Goal: Task Accomplishment & Management: Use online tool/utility

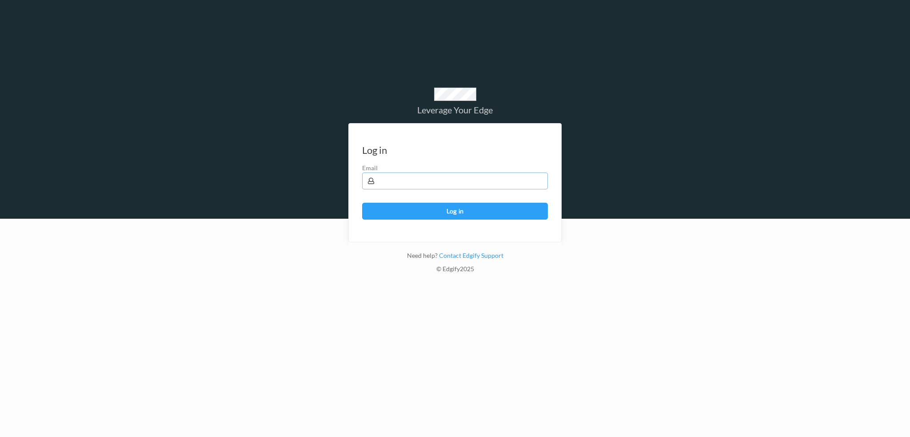
click at [427, 188] on input "text" at bounding box center [455, 180] width 186 height 17
type input "harlan.nelson@heb.com"
click at [362, 203] on button "Log in" at bounding box center [455, 211] width 186 height 17
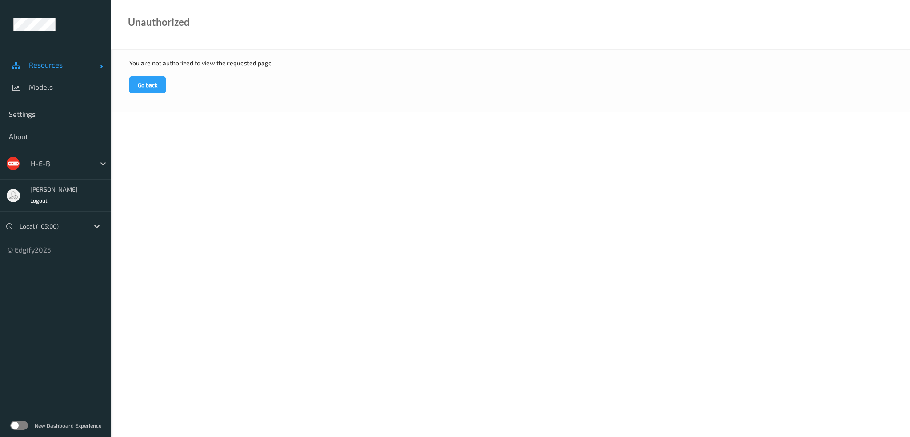
click at [52, 73] on link "Resources" at bounding box center [55, 65] width 111 height 22
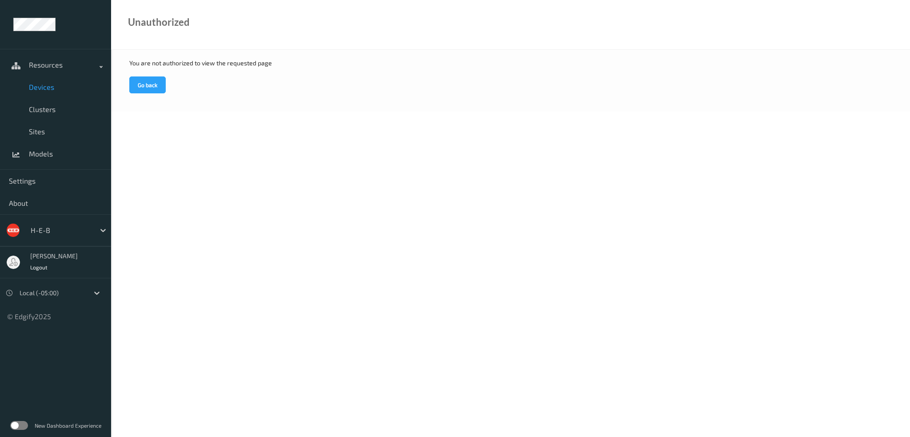
click at [53, 88] on span "Devices" at bounding box center [65, 87] width 73 height 9
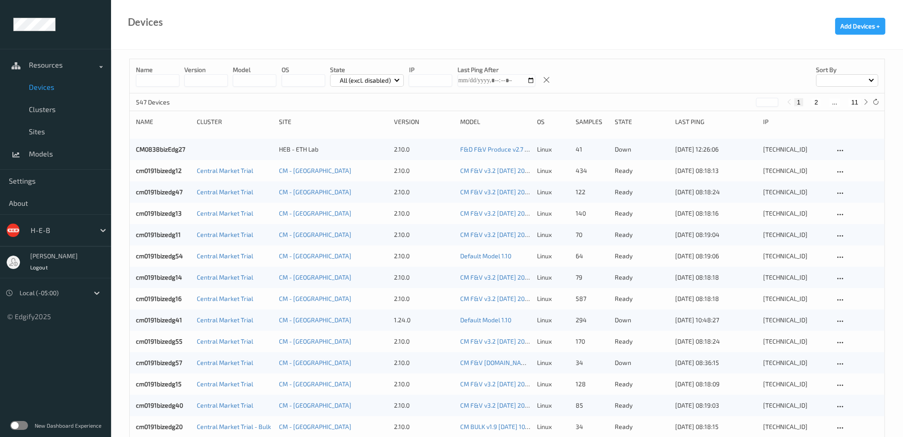
drag, startPoint x: 153, startPoint y: 81, endPoint x: 204, endPoint y: 105, distance: 56.6
click at [153, 81] on input at bounding box center [158, 80] width 44 height 12
type input "******"
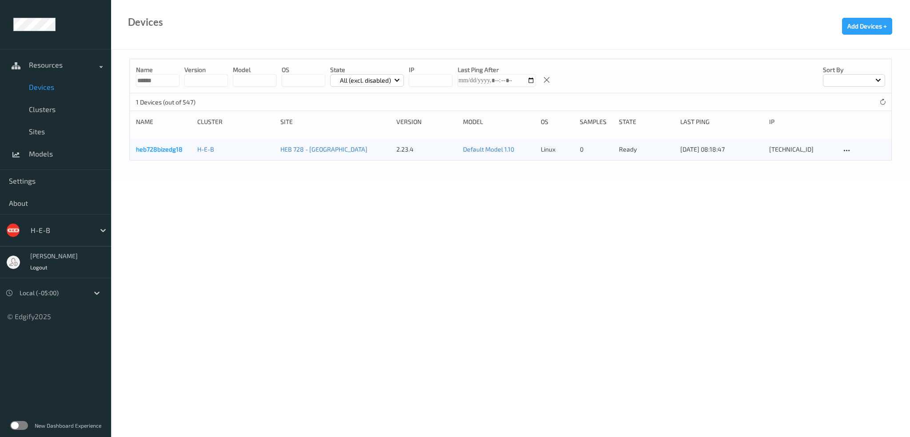
click at [170, 149] on link "heb728bizedg18" at bounding box center [159, 149] width 47 height 8
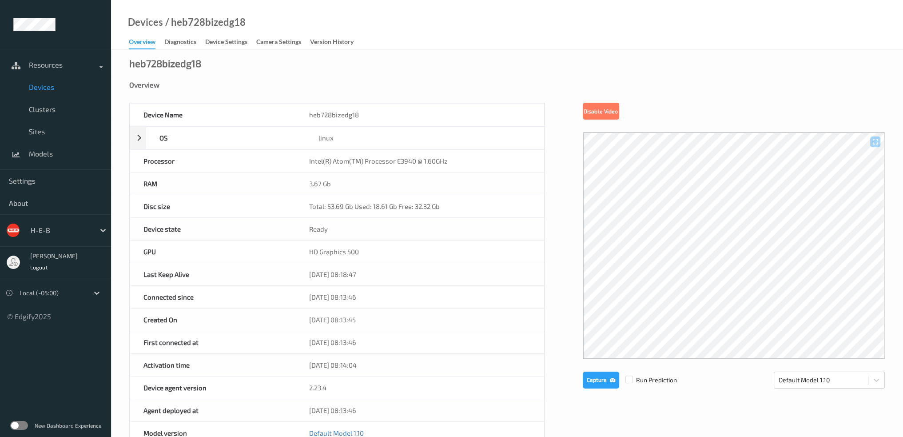
click at [59, 81] on link "Devices" at bounding box center [55, 87] width 111 height 22
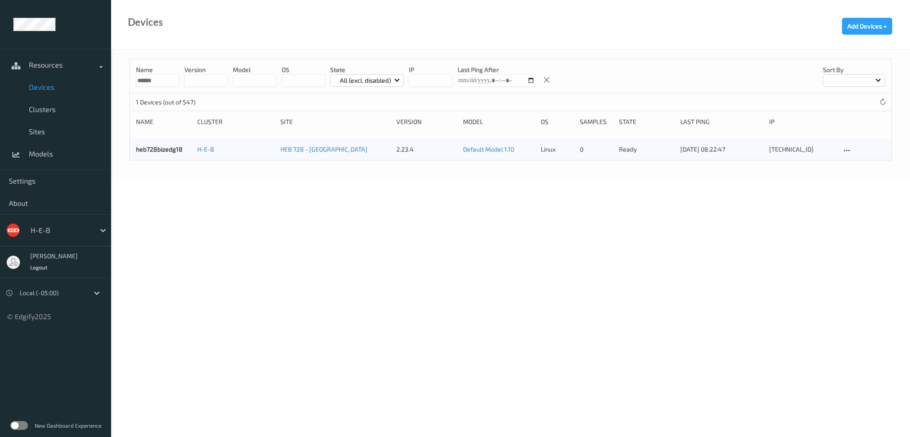
drag, startPoint x: 167, startPoint y: 78, endPoint x: 102, endPoint y: 85, distance: 66.1
click at [102, 85] on div "Resources Devices Clusters Sites Models Settings About H-E-B [PERSON_NAME] Logo…" at bounding box center [455, 64] width 910 height 129
click at [353, 74] on div "All (excl. disabled)" at bounding box center [367, 80] width 74 height 12
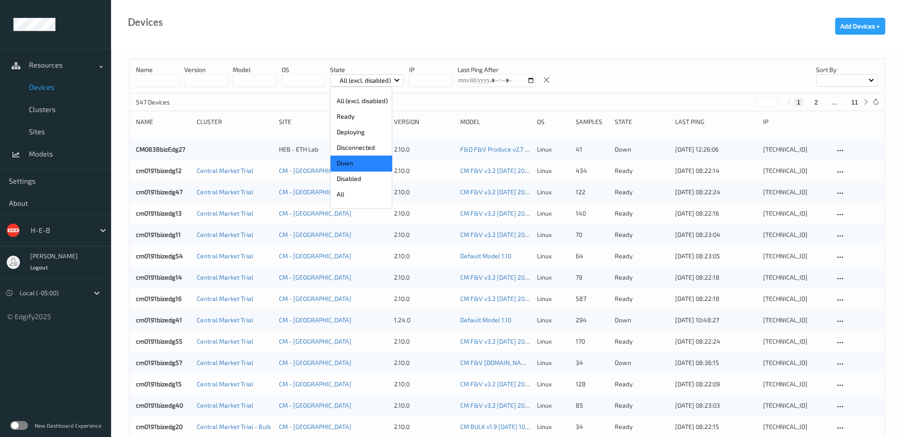
click at [362, 165] on p "Down" at bounding box center [361, 163] width 61 height 16
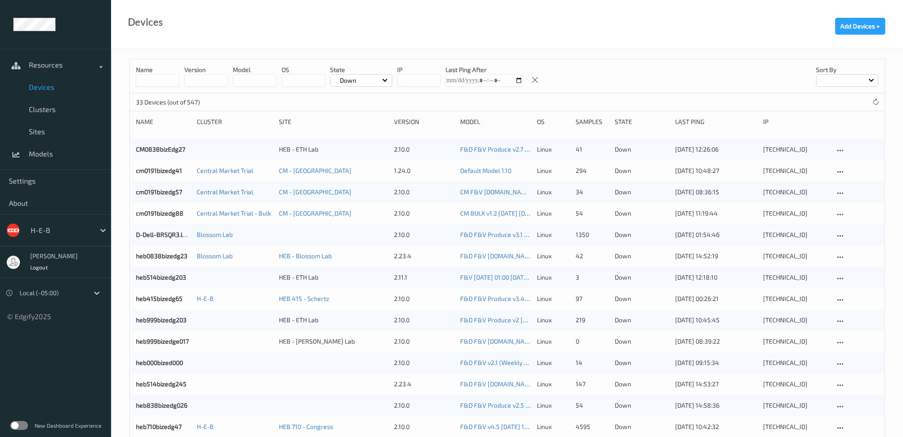
click at [847, 80] on div at bounding box center [847, 80] width 62 height 12
click at [844, 97] on p "Name" at bounding box center [846, 101] width 61 height 16
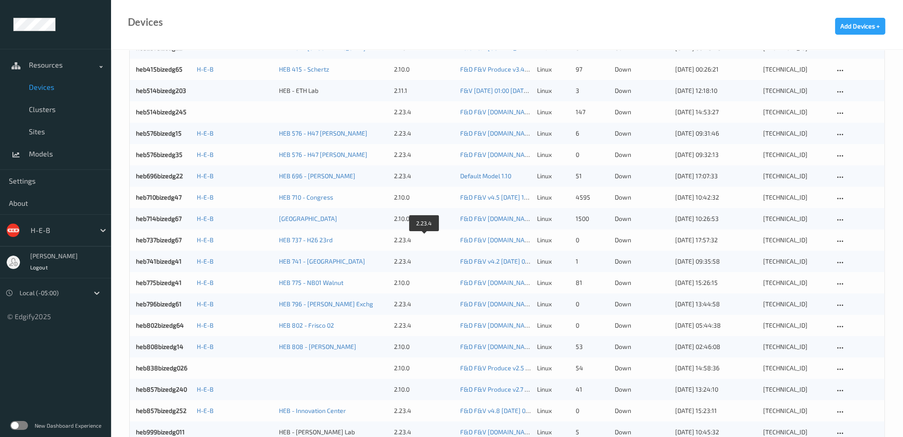
scroll to position [311, 0]
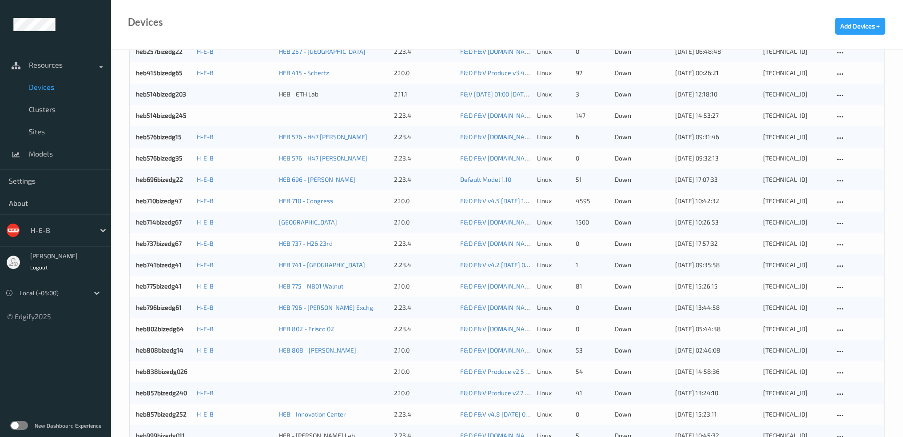
drag, startPoint x: 61, startPoint y: 366, endPoint x: 108, endPoint y: 330, distance: 58.6
click at [61, 366] on ul "Resources Devices Clusters Sites Models Settings About H-E-B [PERSON_NAME] Logo…" at bounding box center [55, 218] width 111 height 437
click at [167, 139] on link "heb576bizedg15" at bounding box center [159, 137] width 46 height 8
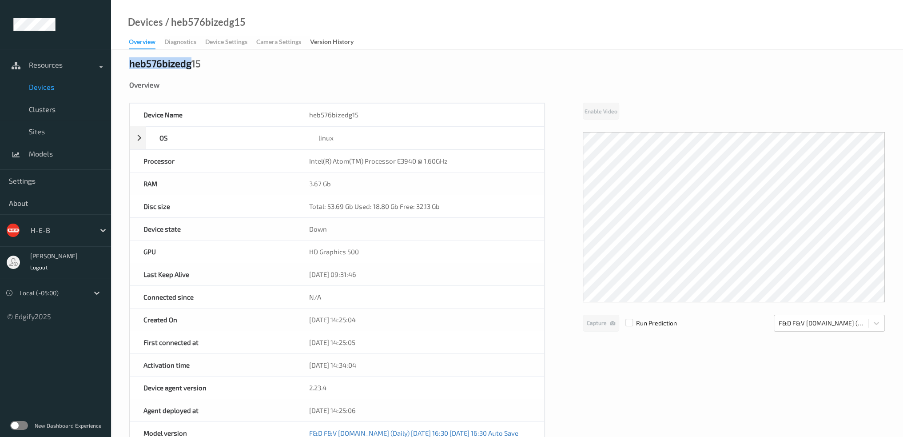
drag, startPoint x: 191, startPoint y: 65, endPoint x: 127, endPoint y: 64, distance: 63.1
click at [127, 64] on div "heb576bizedg15 Overview Device Name heb576bizedg15 OS linux Platform debian Pla…" at bounding box center [507, 388] width 792 height 677
copy div "heb576bizedg"
click at [42, 87] on span "Devices" at bounding box center [65, 87] width 73 height 9
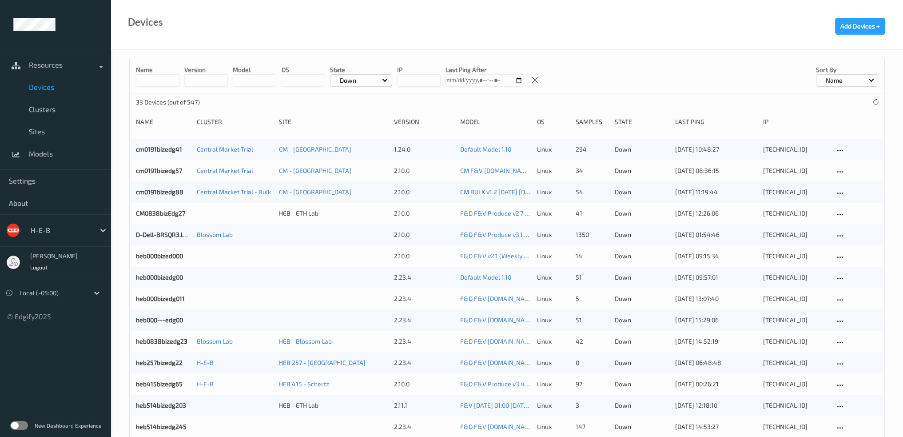
click at [154, 83] on input at bounding box center [158, 80] width 44 height 12
paste input "**********"
type input "**********"
click at [364, 83] on div "Down" at bounding box center [361, 80] width 62 height 12
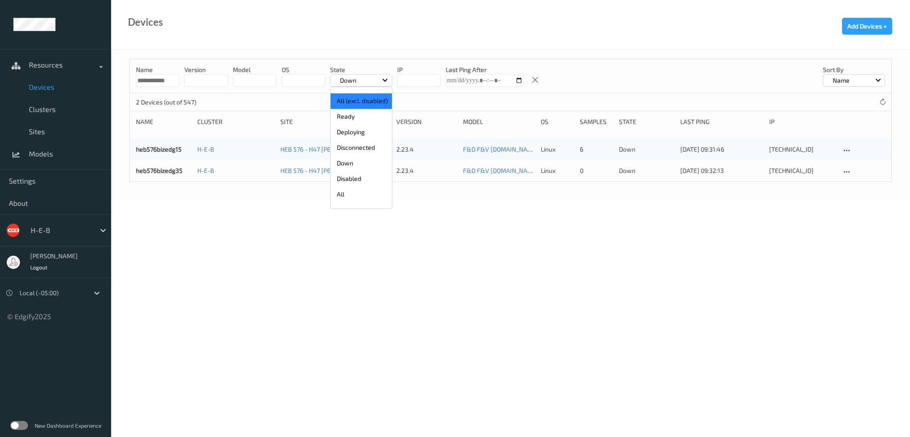
click at [354, 101] on p "All (excl. disabled)" at bounding box center [361, 101] width 61 height 16
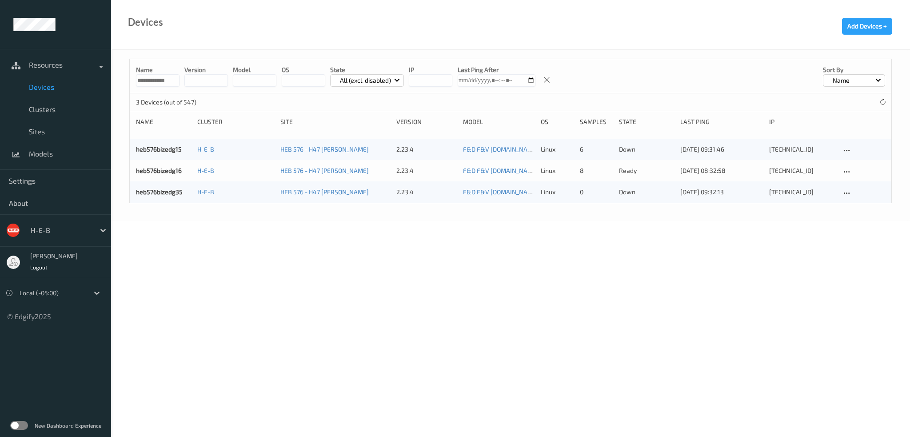
click at [160, 81] on input "**********" at bounding box center [158, 80] width 44 height 12
click at [371, 78] on p "All (excl. disabled)" at bounding box center [365, 80] width 57 height 9
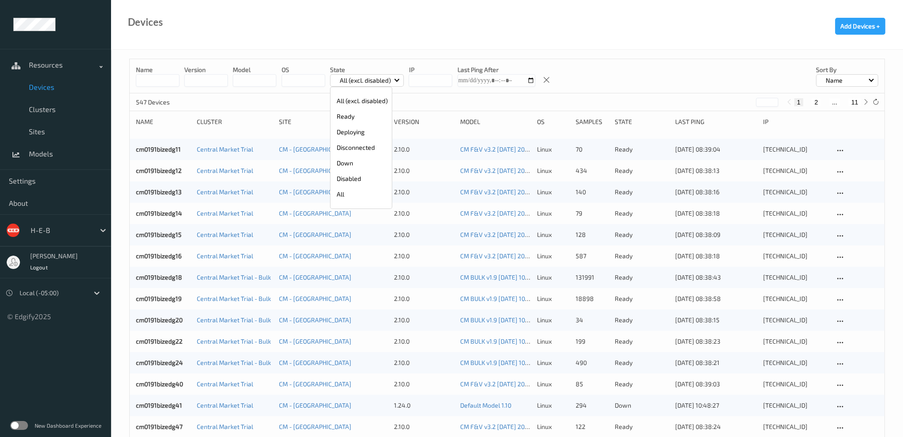
click at [363, 167] on p "Down" at bounding box center [361, 163] width 61 height 16
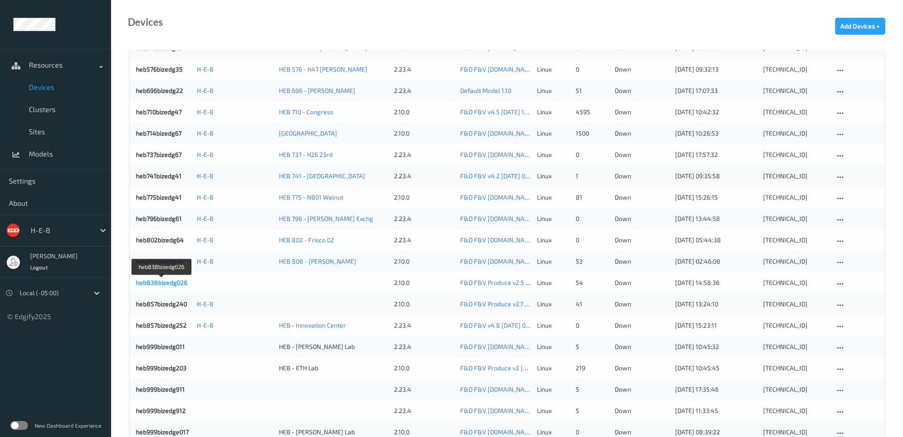
scroll to position [424, 0]
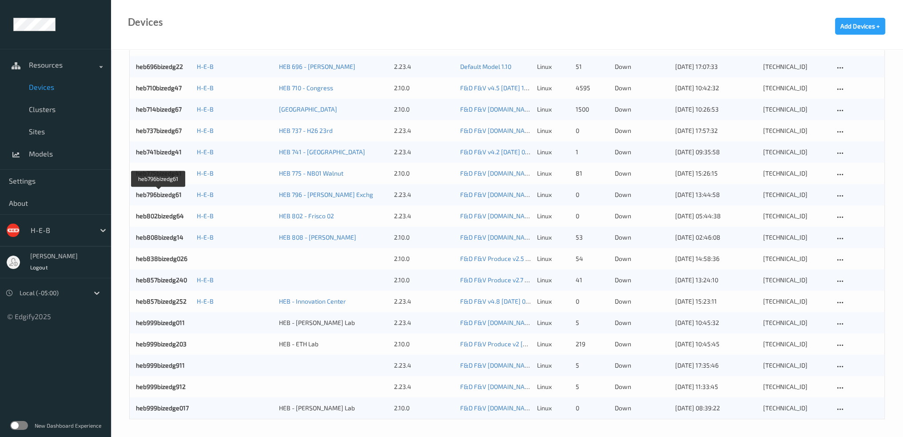
click at [166, 193] on link "heb796bizedg61" at bounding box center [159, 195] width 46 height 8
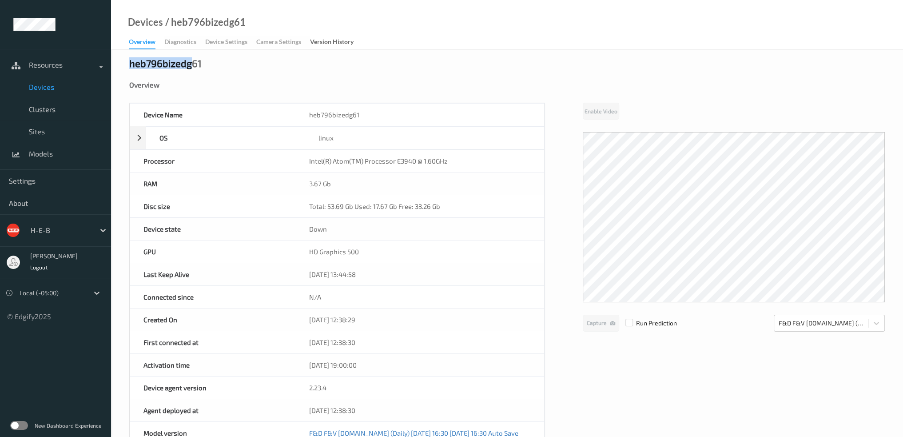
drag, startPoint x: 191, startPoint y: 61, endPoint x: 119, endPoint y: 65, distance: 72.1
click at [119, 65] on div "heb796bizedg61 Overview Device Name heb796bizedg61 OS linux Platform debian Pla…" at bounding box center [507, 388] width 792 height 677
copy div "heb796bizedg"
click at [62, 86] on span "Devices" at bounding box center [65, 87] width 73 height 9
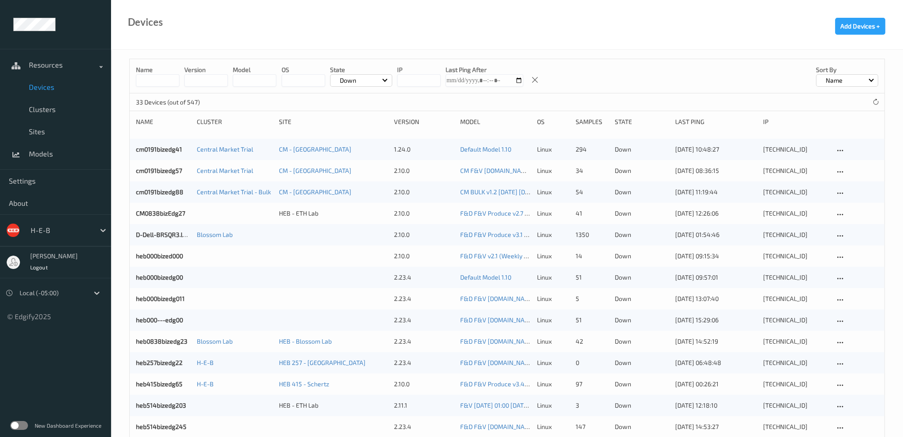
click at [163, 78] on input at bounding box center [158, 80] width 44 height 12
paste input "**********"
type input "**********"
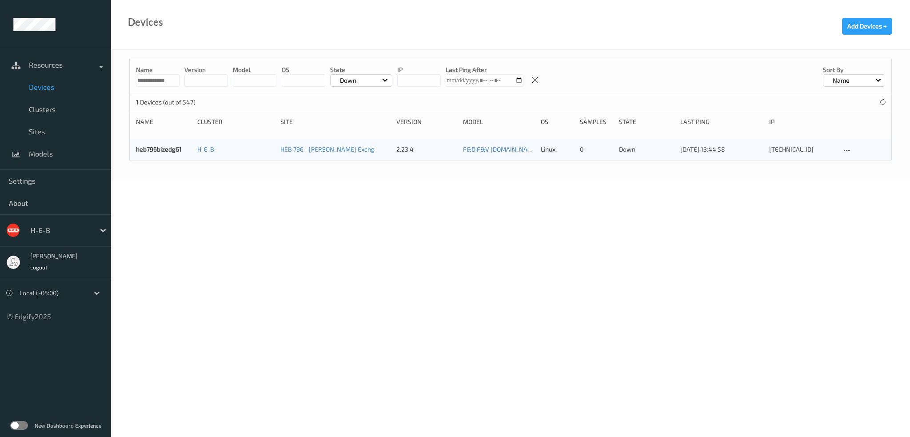
click at [332, 76] on div "Down" at bounding box center [361, 80] width 62 height 12
click at [368, 106] on p "All (excl. disabled)" at bounding box center [361, 101] width 61 height 16
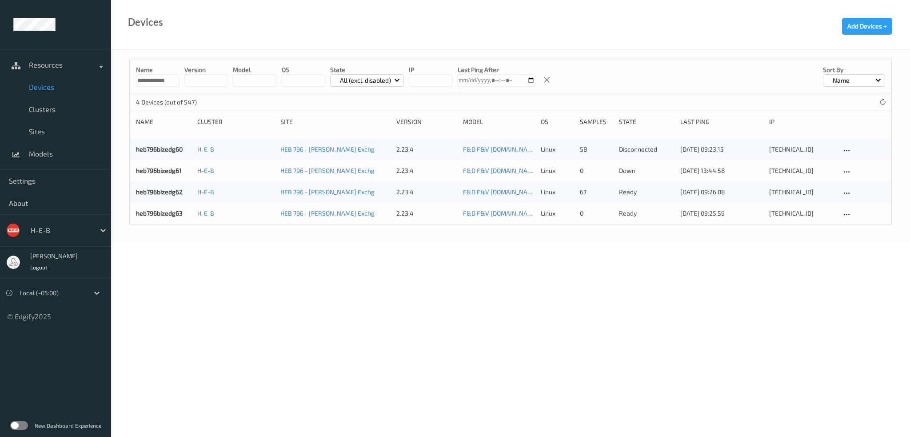
click at [293, 295] on body "**********" at bounding box center [455, 218] width 910 height 437
click at [173, 152] on link "heb796bizedg60" at bounding box center [159, 149] width 47 height 8
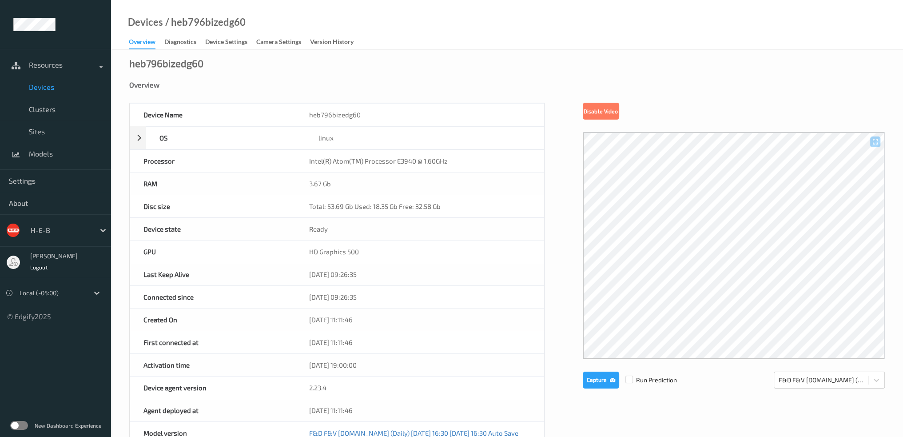
click at [49, 85] on span "Devices" at bounding box center [65, 87] width 73 height 9
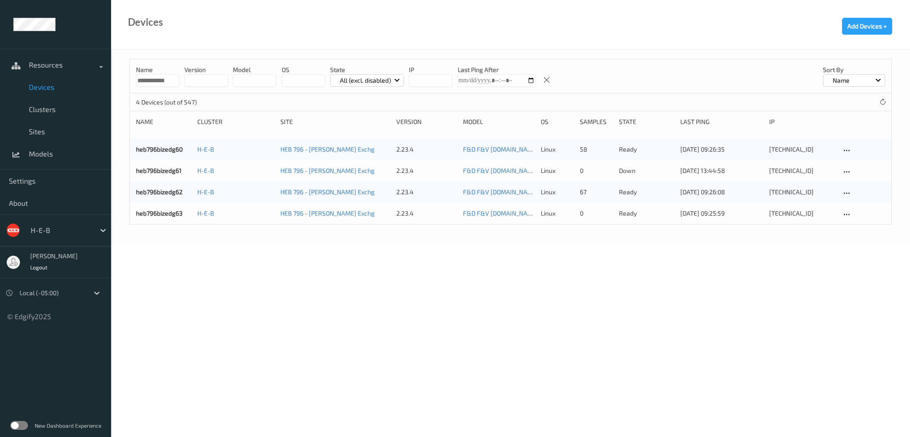
click at [319, 300] on body "**********" at bounding box center [455, 218] width 910 height 437
drag, startPoint x: 295, startPoint y: 284, endPoint x: 262, endPoint y: 266, distance: 37.2
click at [295, 284] on body "**********" at bounding box center [455, 218] width 910 height 437
click at [319, 269] on body "**********" at bounding box center [455, 218] width 910 height 437
click at [349, 332] on body "**********" at bounding box center [455, 218] width 910 height 437
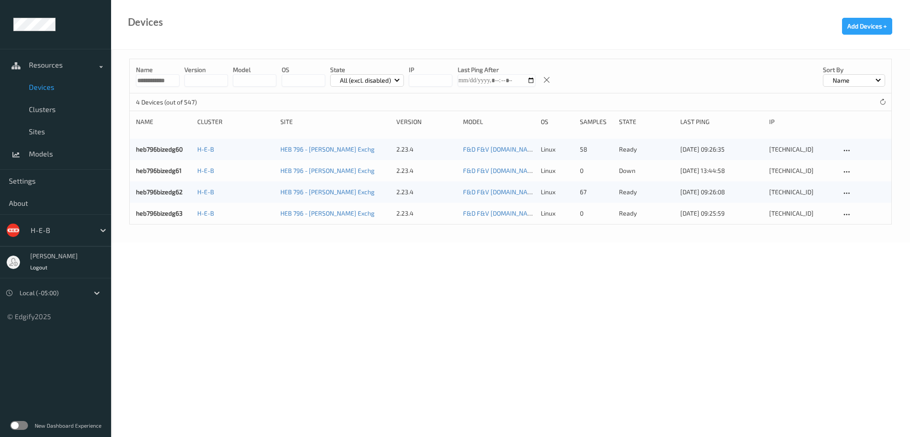
click at [147, 78] on input "**********" at bounding box center [158, 80] width 44 height 12
click at [306, 310] on body "Resources Devices Clusters Sites Models Settings About H-E-B [PERSON_NAME] Logo…" at bounding box center [455, 218] width 910 height 437
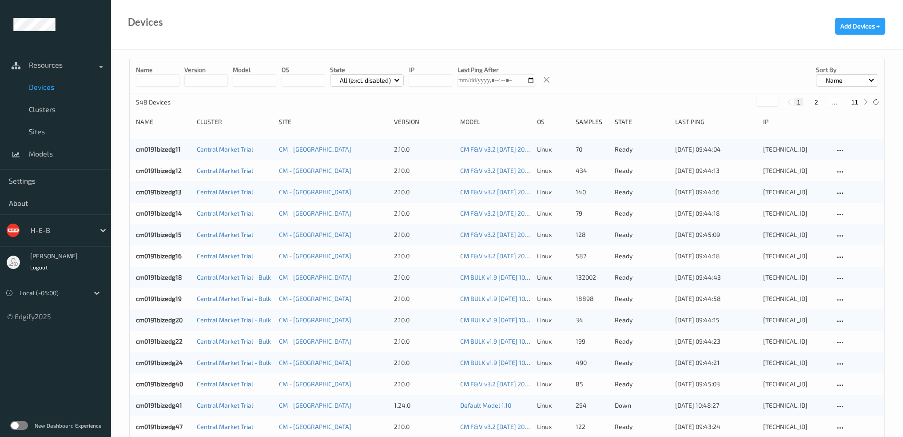
click at [378, 81] on p "All (excl. disabled)" at bounding box center [365, 80] width 57 height 9
click at [361, 163] on p "Down" at bounding box center [361, 163] width 61 height 16
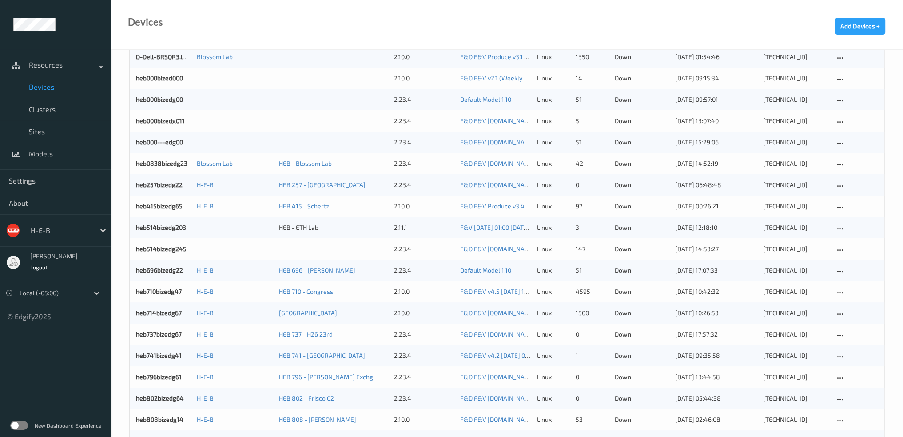
scroll to position [222, 0]
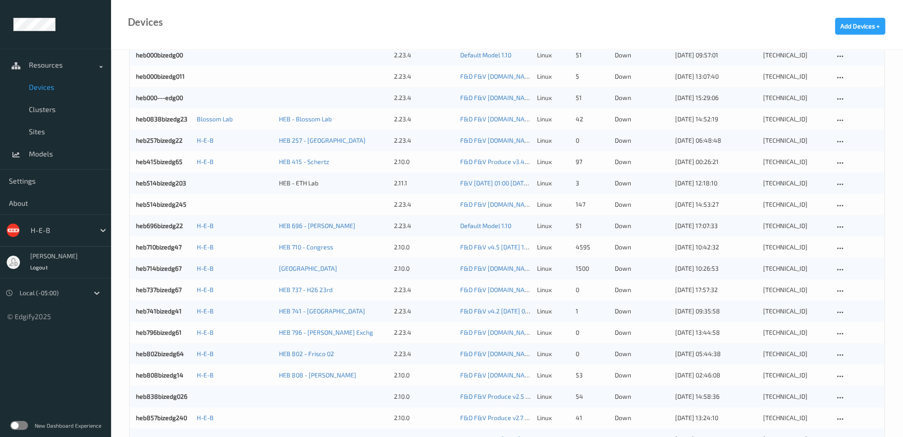
click at [62, 396] on ul "Resources Devices Clusters Sites Models Settings About H-E-B [PERSON_NAME] Logo…" at bounding box center [55, 218] width 111 height 437
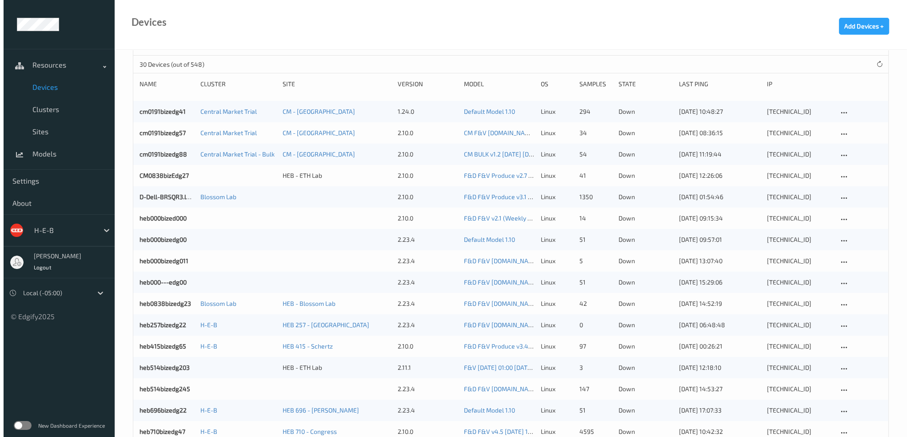
scroll to position [0, 0]
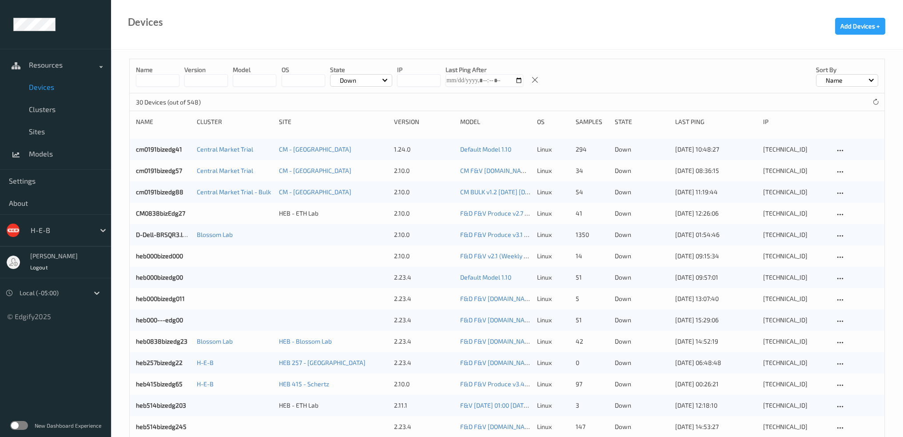
click at [262, 39] on div "Devices Add Devices +" at bounding box center [507, 25] width 792 height 50
drag, startPoint x: 162, startPoint y: 75, endPoint x: 169, endPoint y: 77, distance: 7.4
click at [162, 75] on input at bounding box center [158, 80] width 44 height 12
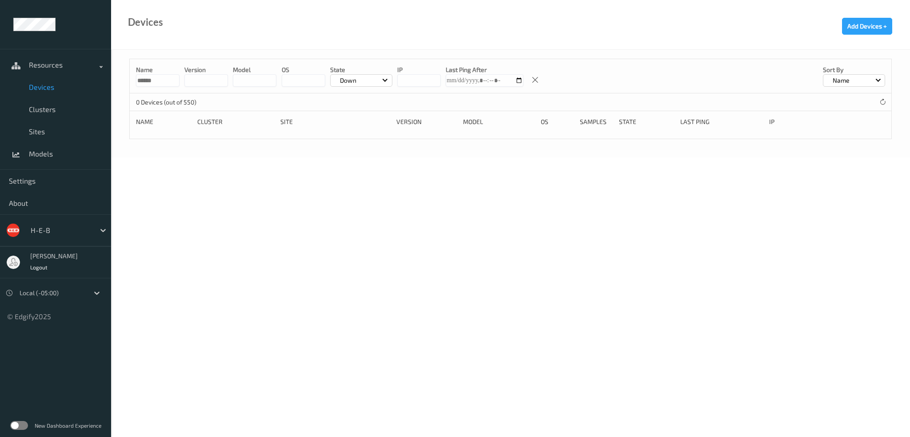
type input "******"
click at [382, 81] on div "Down" at bounding box center [361, 80] width 62 height 12
click at [358, 98] on p "All (excl. disabled)" at bounding box center [361, 101] width 61 height 16
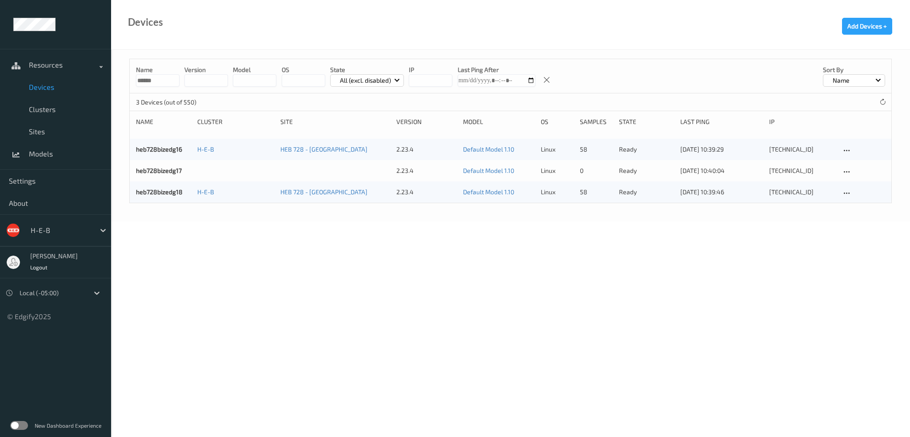
drag, startPoint x: 345, startPoint y: 251, endPoint x: 353, endPoint y: 215, distance: 36.1
click at [345, 251] on body "Resources Devices Clusters Sites Models Settings About H-E-B [PERSON_NAME] Logo…" at bounding box center [455, 218] width 910 height 437
drag, startPoint x: 38, startPoint y: 106, endPoint x: 43, endPoint y: 88, distance: 19.3
click at [38, 106] on span "Clusters" at bounding box center [65, 109] width 73 height 9
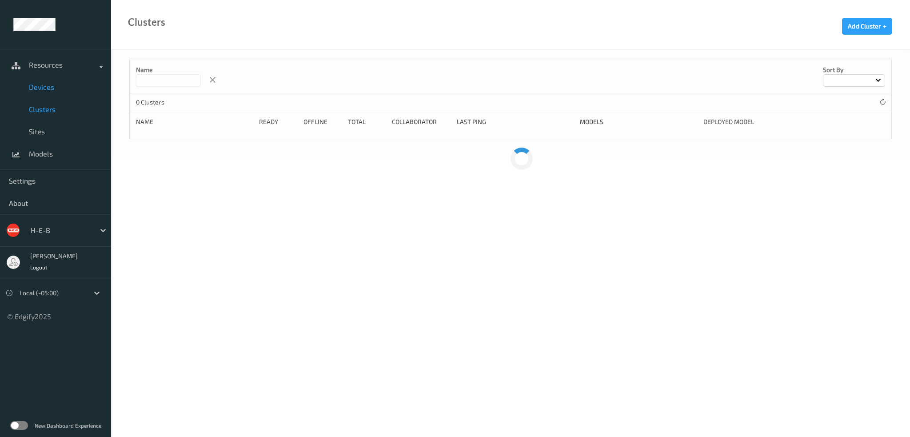
click at [44, 85] on span "Devices" at bounding box center [65, 87] width 73 height 9
